Goal: Navigation & Orientation: Find specific page/section

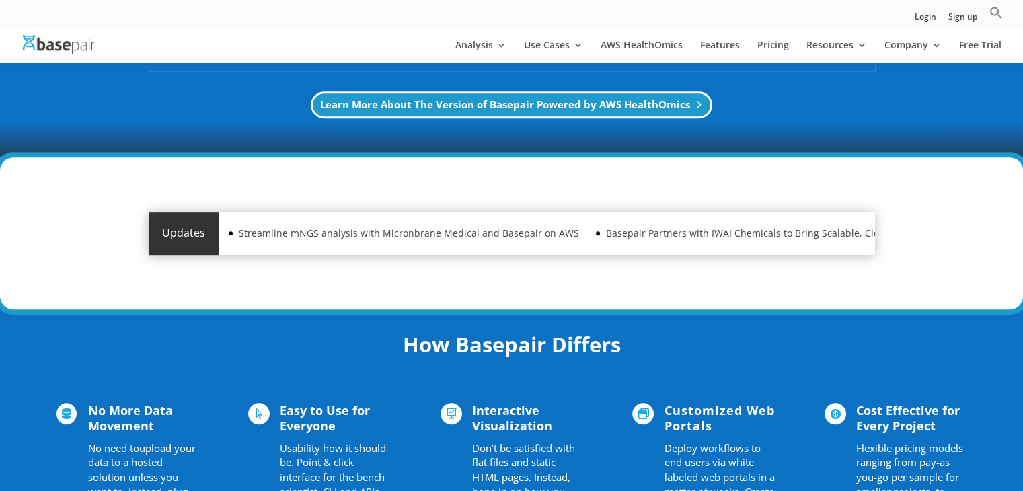
scroll to position [606, 0]
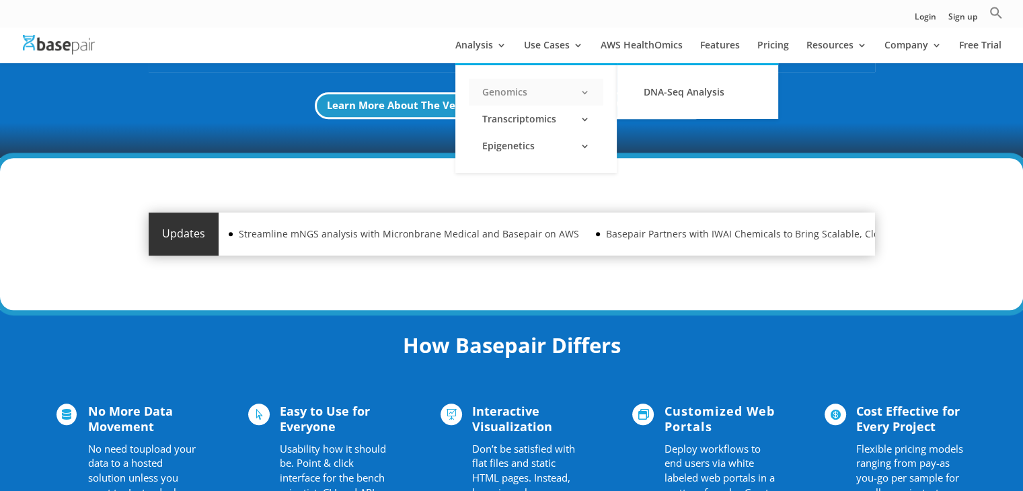
click at [538, 93] on link "Genomics" at bounding box center [536, 92] width 134 height 27
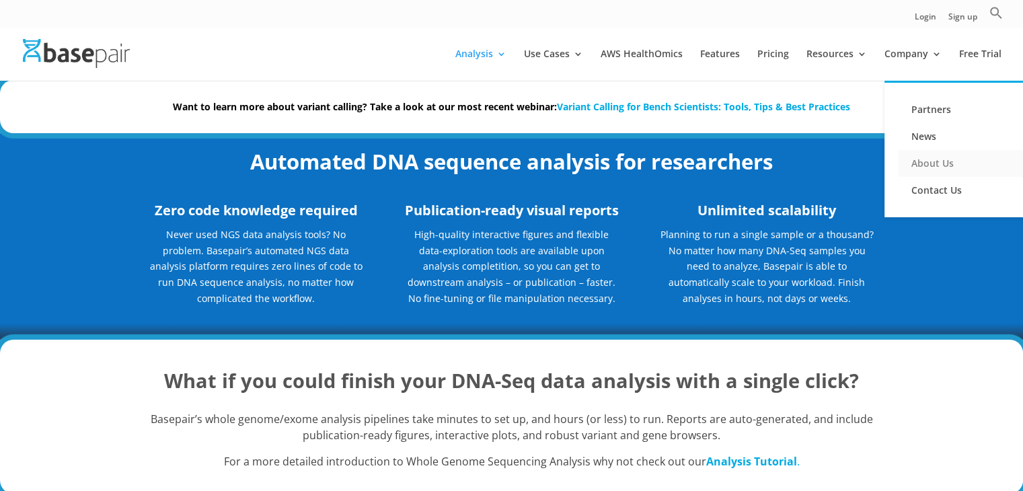
click at [928, 162] on link "About Us" at bounding box center [965, 163] width 134 height 27
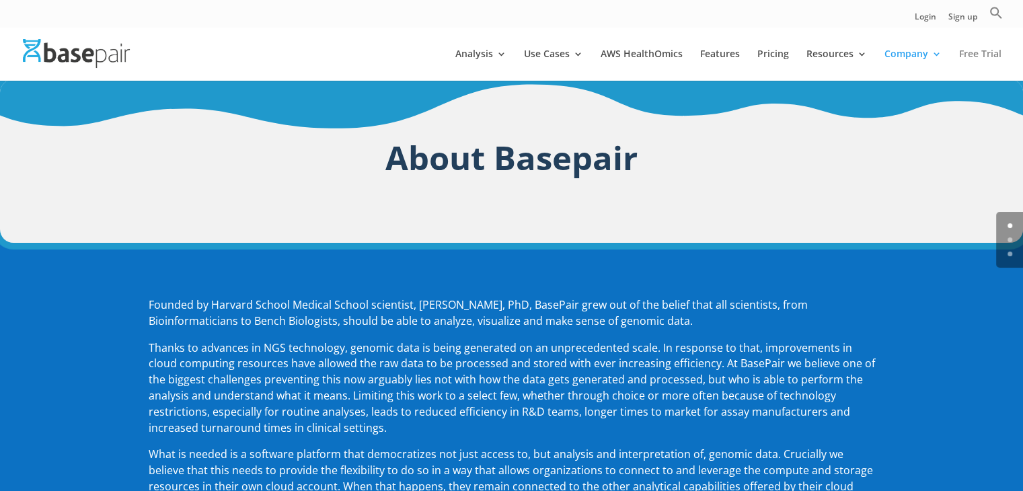
click at [984, 55] on link "Free Trial" at bounding box center [980, 65] width 42 height 32
